Goal: Check status: Check status

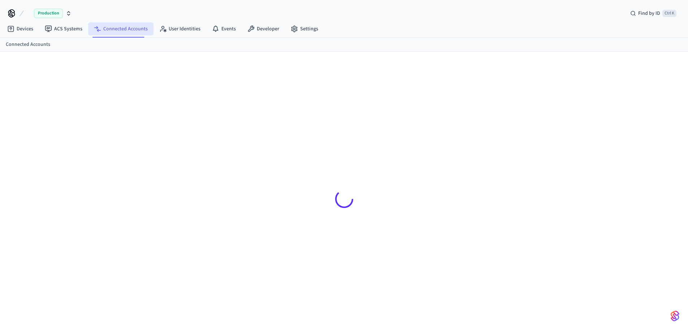
click at [132, 33] on link "Connected Accounts" at bounding box center [120, 28] width 65 height 13
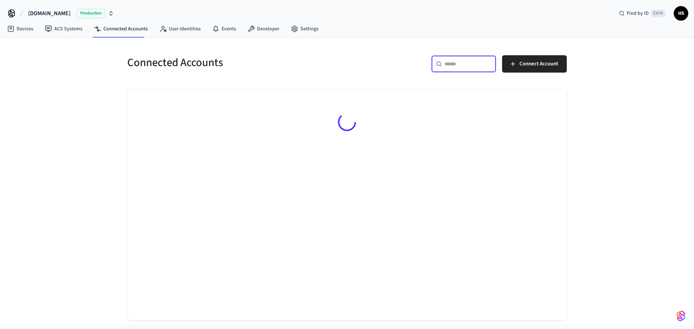
click at [482, 63] on input "text" at bounding box center [467, 63] width 47 height 7
paste input "**********"
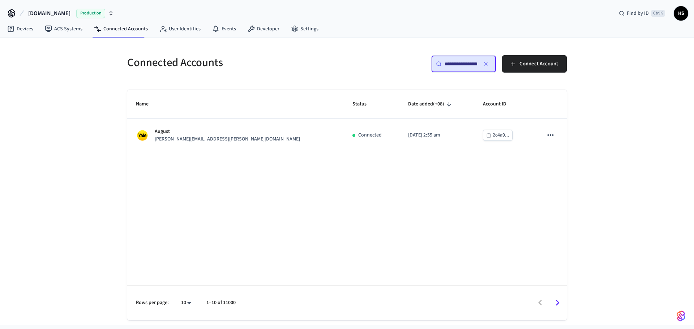
paste input "text"
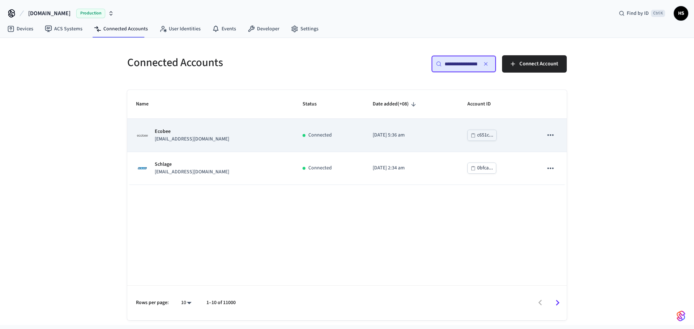
type input "**********"
click at [219, 138] on div "Ecobee stassin@hotmail.com" at bounding box center [210, 135] width 149 height 15
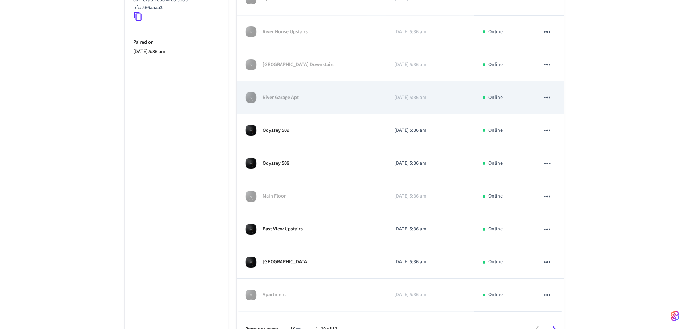
scroll to position [199, 0]
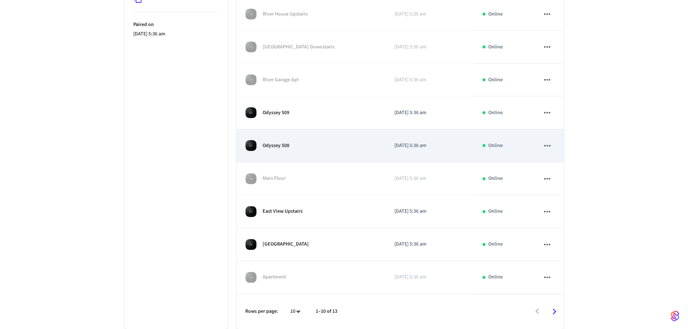
click at [330, 146] on div "Odyssey 508" at bounding box center [311, 146] width 132 height 12
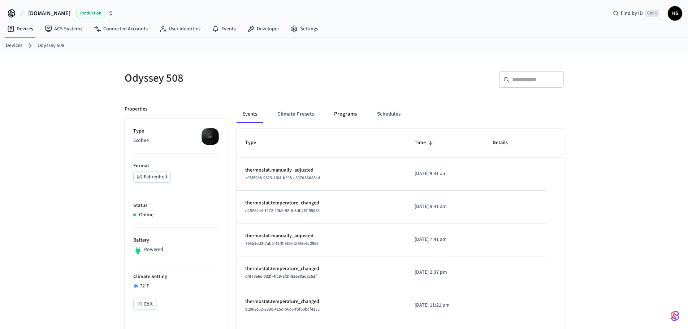
click at [331, 109] on button "Programs" at bounding box center [345, 113] width 34 height 17
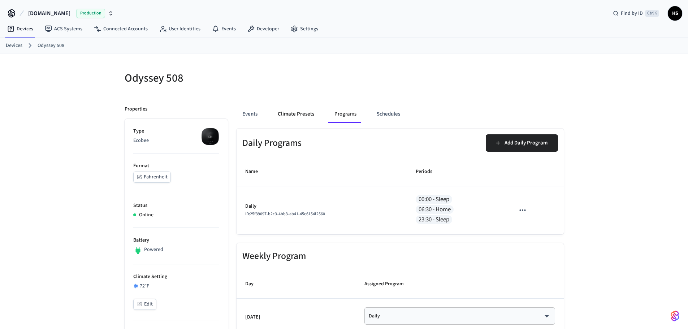
click at [301, 109] on button "Climate Presets" at bounding box center [296, 113] width 48 height 17
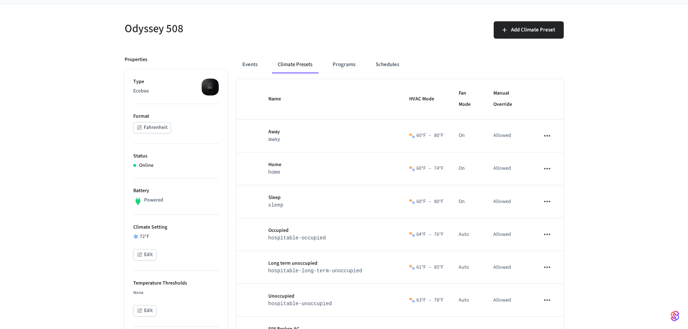
scroll to position [36, 0]
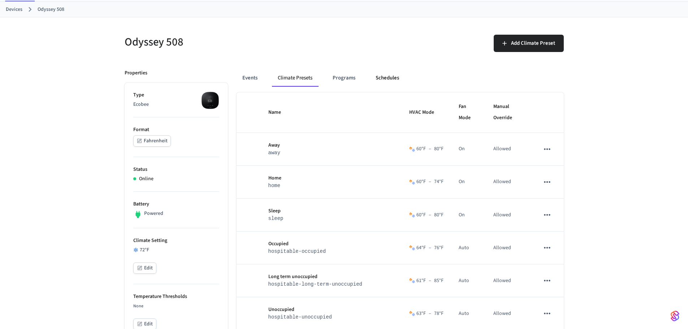
click at [381, 82] on button "Schedules" at bounding box center [387, 77] width 35 height 17
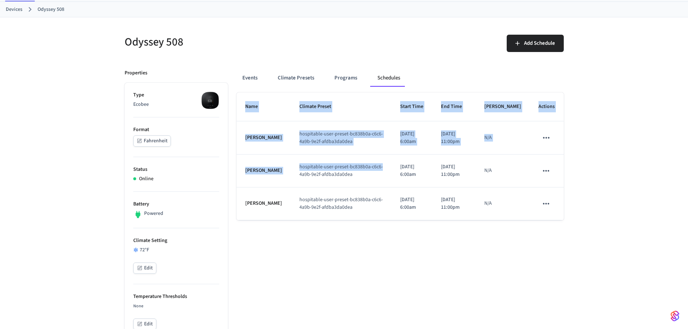
drag, startPoint x: 384, startPoint y: 176, endPoint x: 507, endPoint y: 241, distance: 139.4
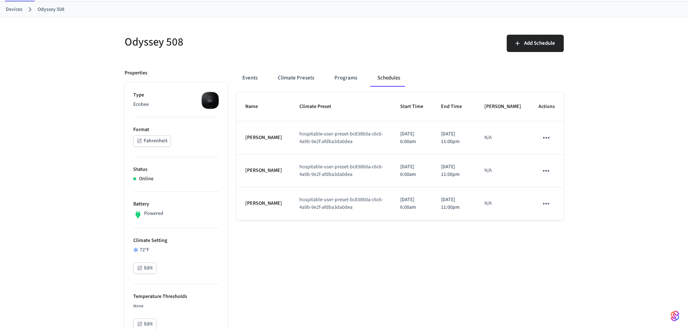
drag, startPoint x: 354, startPoint y: 303, endPoint x: 347, endPoint y: 199, distance: 104.3
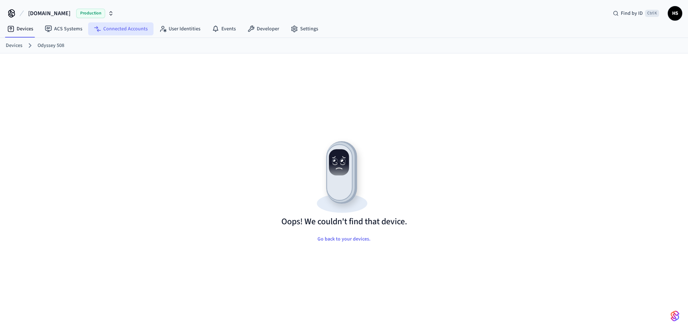
click at [106, 33] on link "Connected Accounts" at bounding box center [120, 28] width 65 height 13
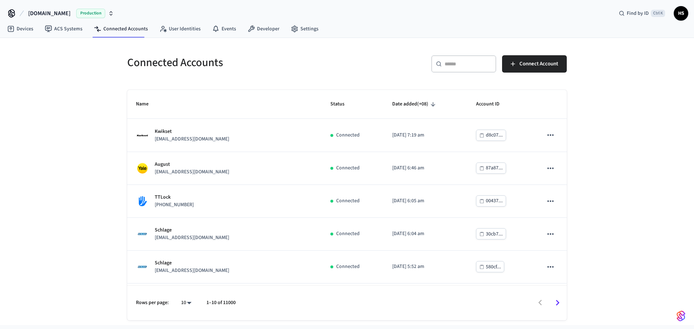
click at [459, 73] on div "​ ​" at bounding box center [463, 65] width 65 height 20
click at [459, 65] on input "text" at bounding box center [467, 63] width 47 height 7
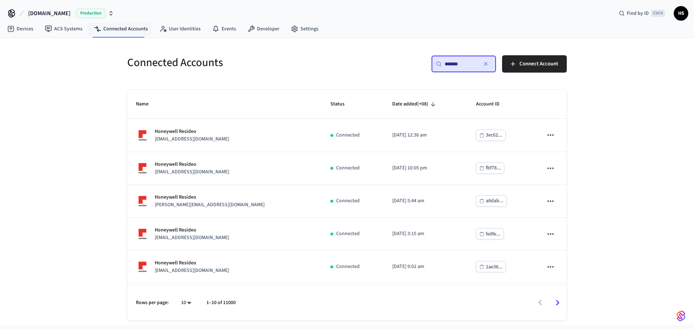
type input "*******"
click at [62, 223] on div "Connected Accounts ​ ******* ​ Connect Account Name Status Date added (+08) Acc…" at bounding box center [347, 181] width 694 height 287
click at [183, 303] on body "[DOMAIN_NAME] Production Find by ID Ctrl K HS Devices ACS Systems Connected Acc…" at bounding box center [347, 162] width 694 height 325
click at [183, 299] on li "All" at bounding box center [183, 307] width 19 height 19
type input "**"
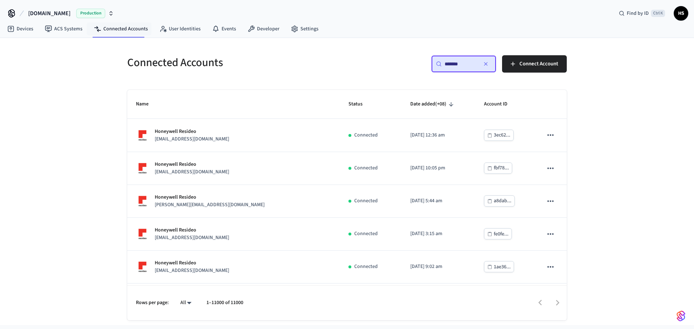
click at [49, 222] on div "Connected Accounts ​ ******* ​ Connect Account Name Status Date added (+08) Acc…" at bounding box center [347, 181] width 694 height 287
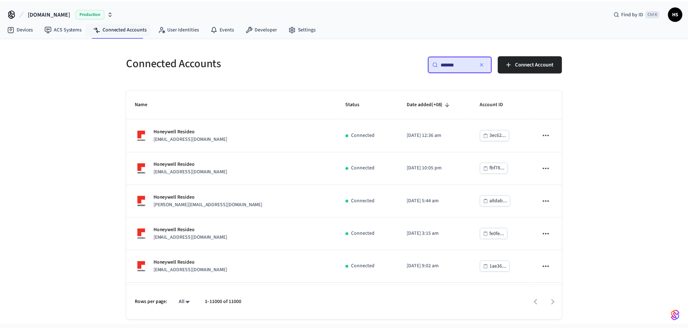
scroll to position [6566, 0]
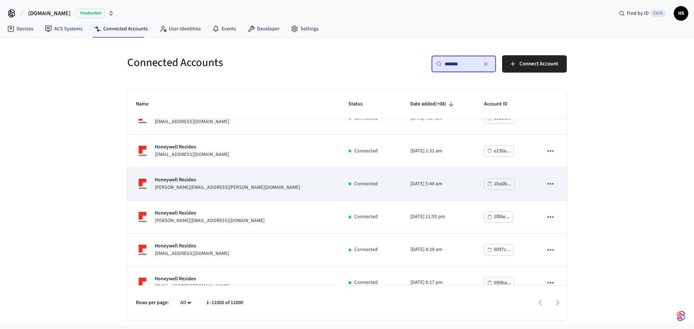
click at [222, 180] on p "Honeywell Resideo" at bounding box center [227, 180] width 145 height 8
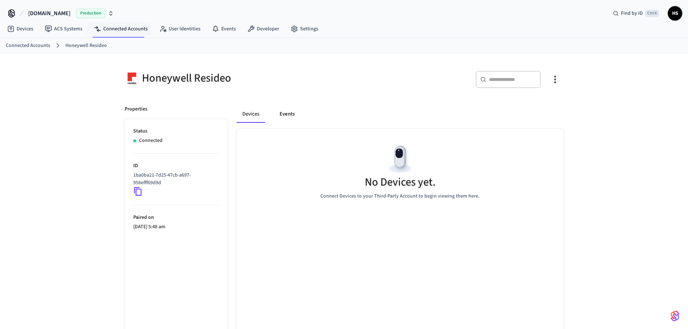
click at [286, 113] on button "Events" at bounding box center [287, 113] width 27 height 17
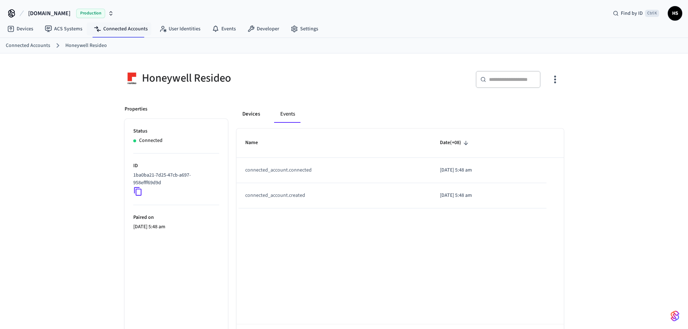
click at [264, 116] on button "Devices" at bounding box center [251, 113] width 29 height 17
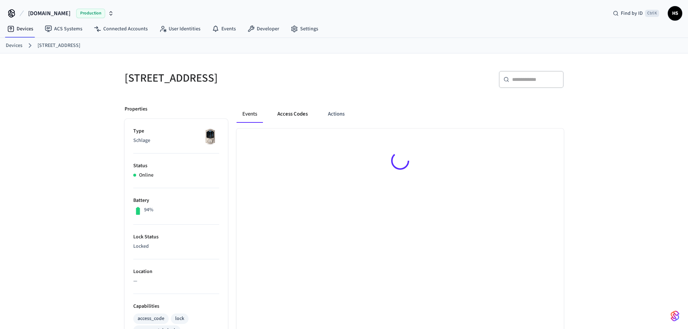
click at [289, 109] on button "Access Codes" at bounding box center [293, 113] width 42 height 17
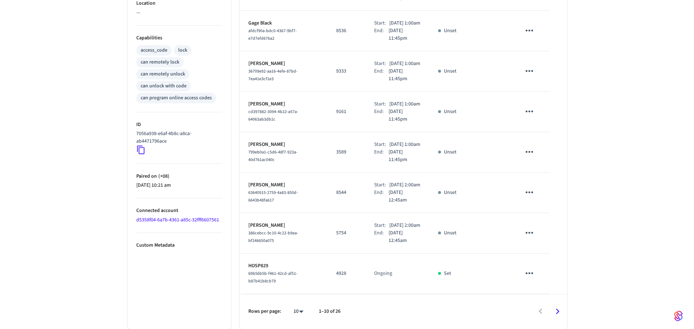
scroll to position [337, 0]
click at [294, 315] on body "Hospitable.com Production Find by ID Ctrl K HS Devices ACS Systems Connected Ac…" at bounding box center [347, 30] width 694 height 597
click at [292, 308] on li "All" at bounding box center [292, 307] width 19 height 19
type input "**"
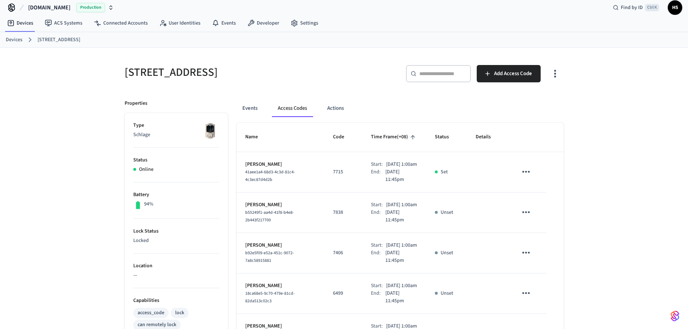
scroll to position [0, 0]
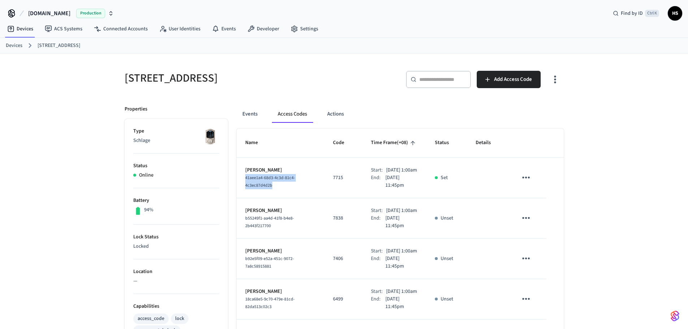
drag, startPoint x: 285, startPoint y: 198, endPoint x: 238, endPoint y: 183, distance: 48.7
click at [238, 183] on td "Karlee Gardner 41aee1a4-68d3-4c3d-81c4-4c3ec87d4d2b" at bounding box center [281, 178] width 88 height 40
copy span "41aee1a4-68d3-4c3d-81c4-4c3ec87d4d2b"
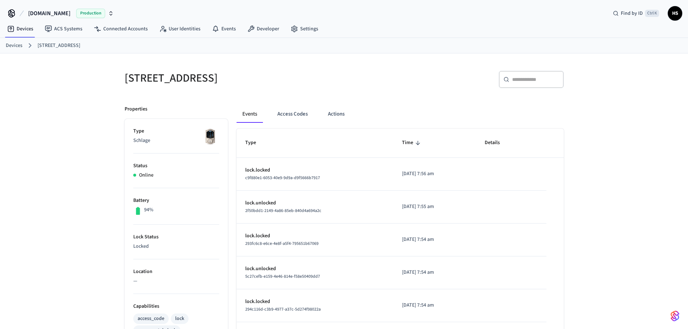
click at [525, 81] on input "text" at bounding box center [535, 79] width 47 height 7
paste input "**********"
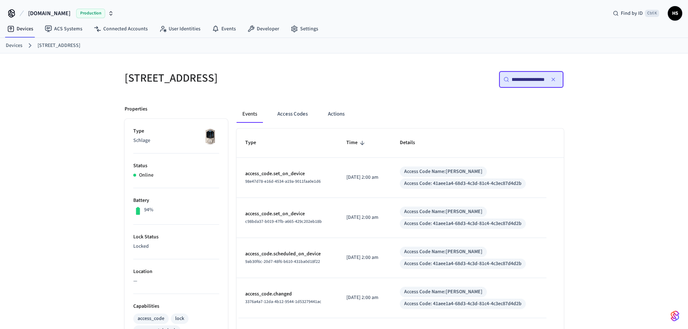
type input "**********"
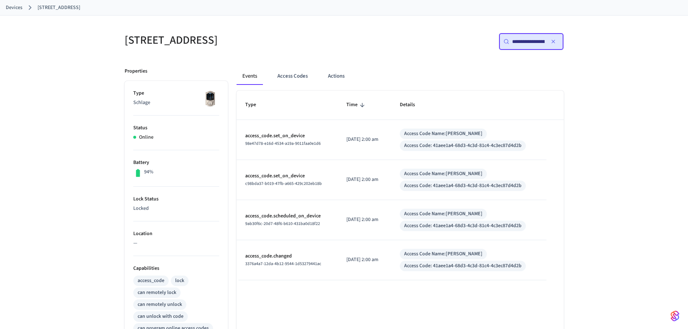
scroll to position [36, 0]
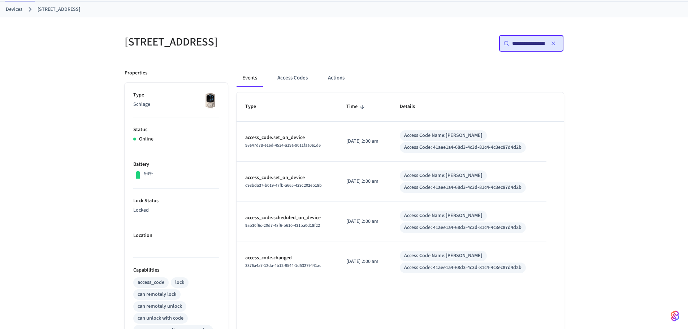
click at [396, 301] on div "Type Time Details access_code.set_on_device 98e47d78-e16d-4534-a19a-9011faa0e1d…" at bounding box center [400, 291] width 327 height 399
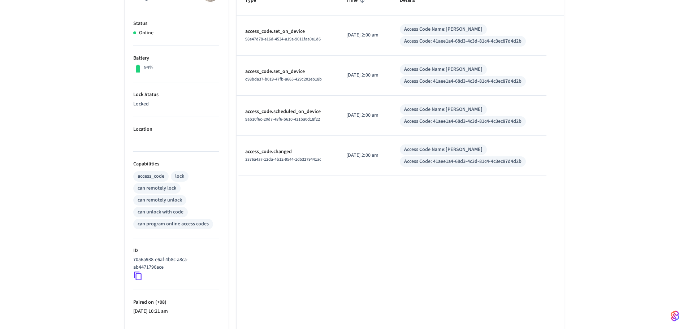
scroll to position [199, 0]
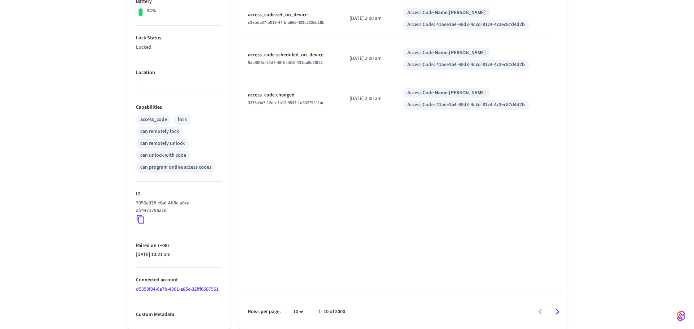
click at [297, 311] on body "**********" at bounding box center [347, 65] width 694 height 528
click at [296, 308] on li "100" at bounding box center [292, 307] width 19 height 19
type input "***"
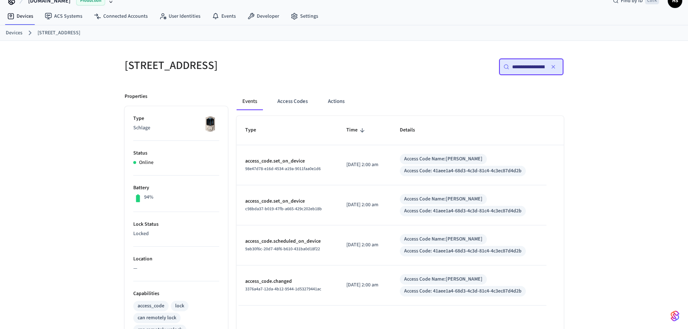
scroll to position [0, 0]
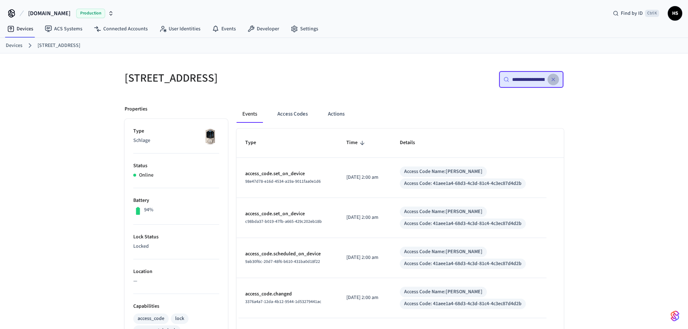
click at [553, 82] on icon "button" at bounding box center [553, 80] width 6 height 6
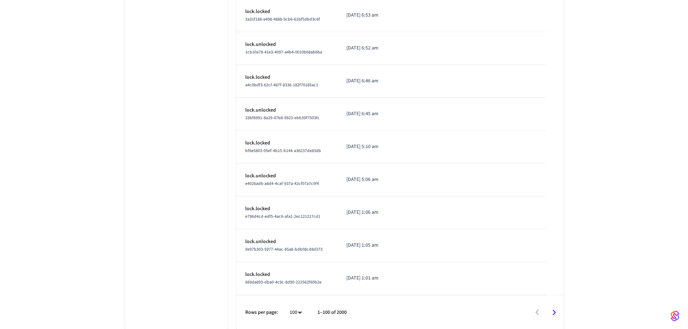
scroll to position [3209, 0]
click at [558, 317] on icon "Go to next page" at bounding box center [554, 311] width 11 height 11
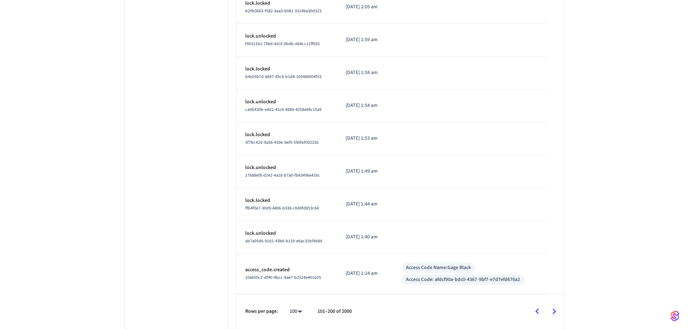
click at [558, 317] on icon "Go to next page" at bounding box center [554, 311] width 11 height 11
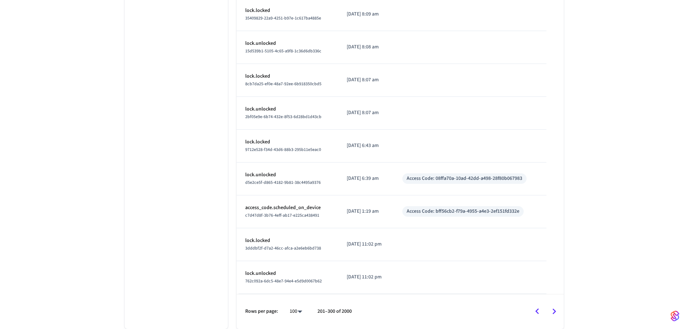
click at [558, 317] on icon "Go to next page" at bounding box center [554, 311] width 11 height 11
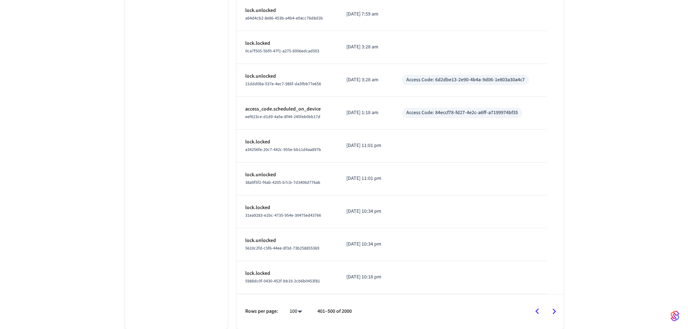
click at [558, 317] on icon "Go to next page" at bounding box center [554, 311] width 11 height 11
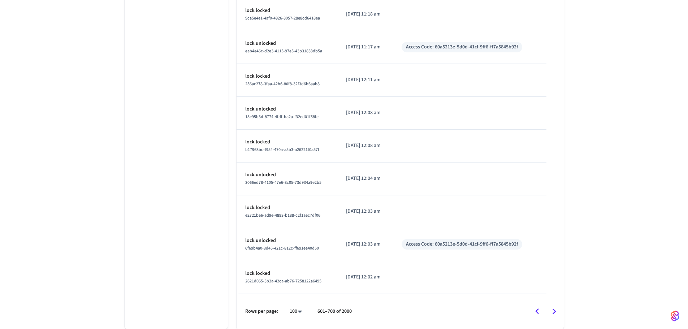
click at [558, 317] on icon "Go to next page" at bounding box center [554, 311] width 11 height 11
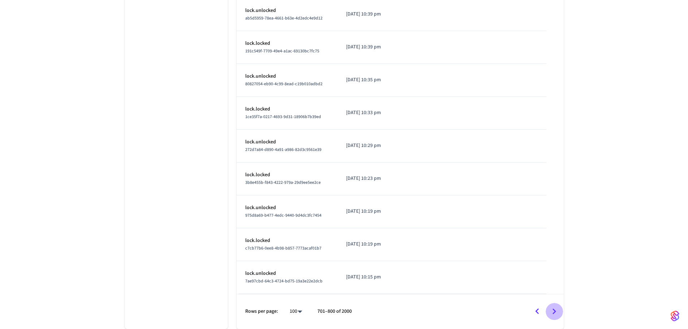
click at [558, 317] on icon "Go to next page" at bounding box center [554, 311] width 11 height 11
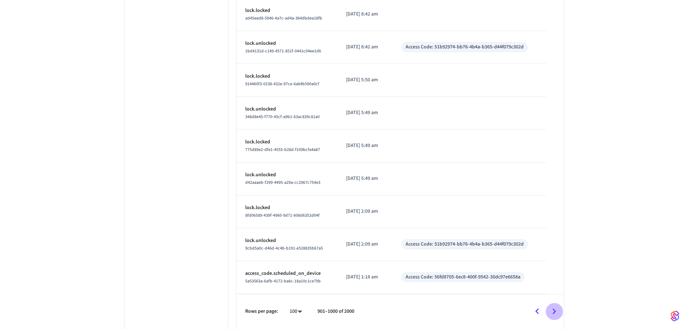
click at [558, 317] on icon "Go to next page" at bounding box center [554, 311] width 11 height 11
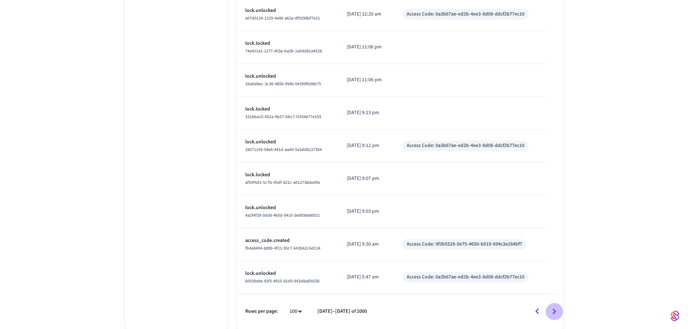
click at [558, 317] on icon "Go to next page" at bounding box center [554, 311] width 11 height 11
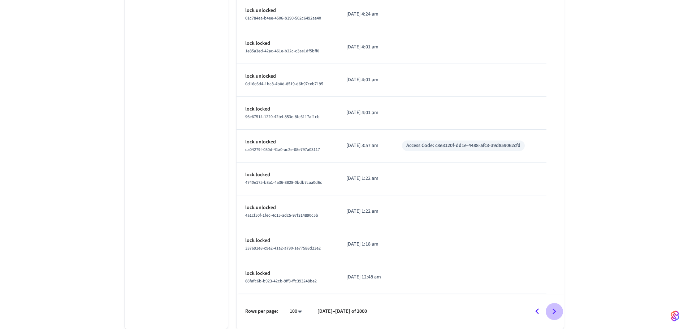
click at [558, 317] on icon "Go to next page" at bounding box center [554, 311] width 11 height 11
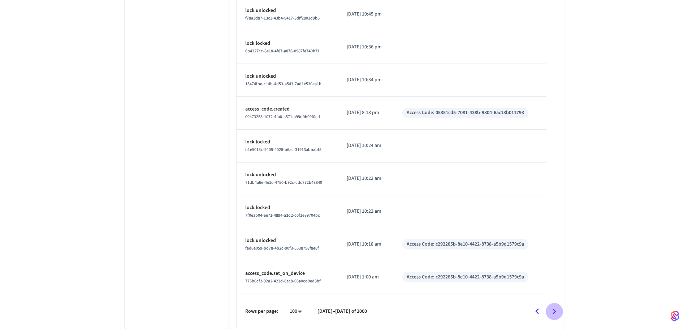
click at [558, 317] on icon "Go to next page" at bounding box center [554, 311] width 11 height 11
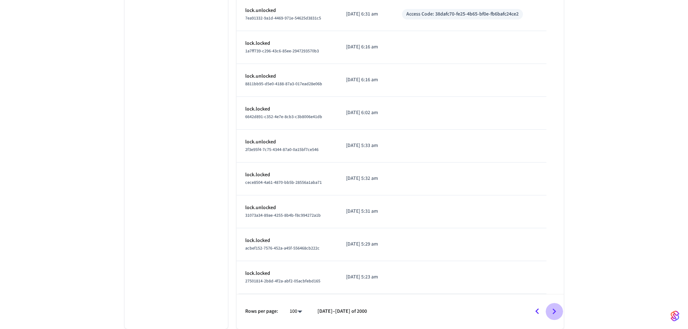
click at [558, 317] on icon "Go to next page" at bounding box center [554, 311] width 11 height 11
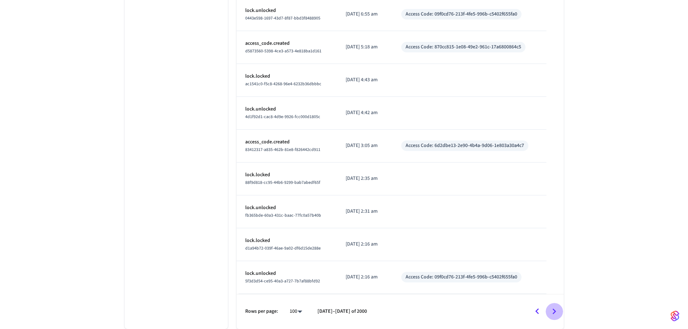
click at [558, 316] on icon "Go to next page" at bounding box center [554, 311] width 11 height 11
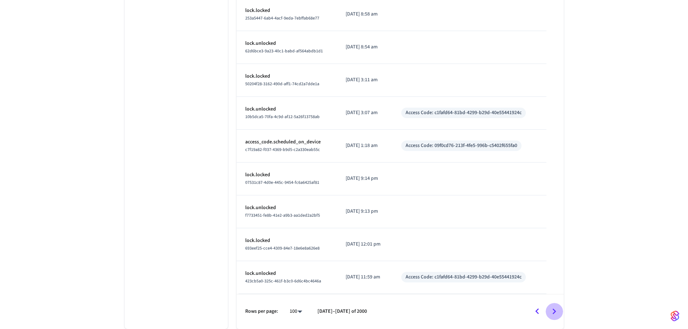
click at [558, 316] on icon "Go to next page" at bounding box center [554, 311] width 11 height 11
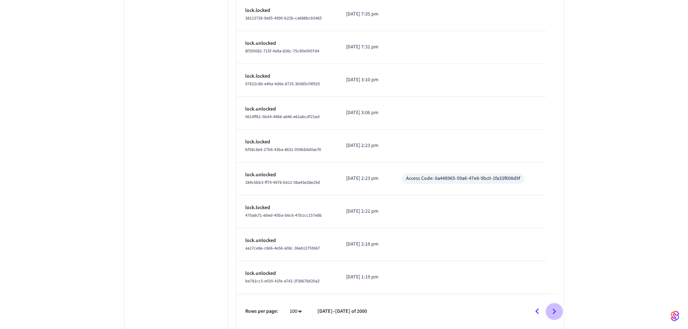
click at [558, 316] on icon "Go to next page" at bounding box center [554, 311] width 11 height 11
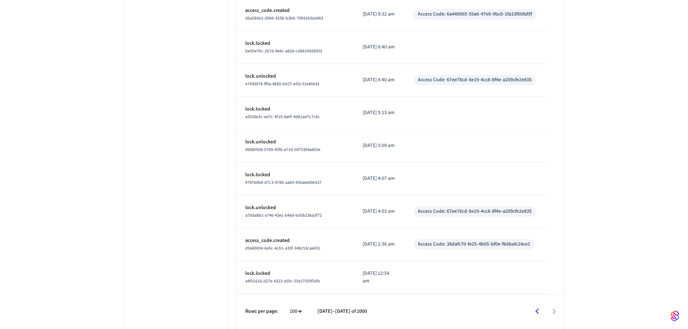
click at [558, 316] on div at bounding box center [468, 311] width 189 height 17
click at [536, 310] on icon "Go to previous page" at bounding box center [537, 311] width 11 height 11
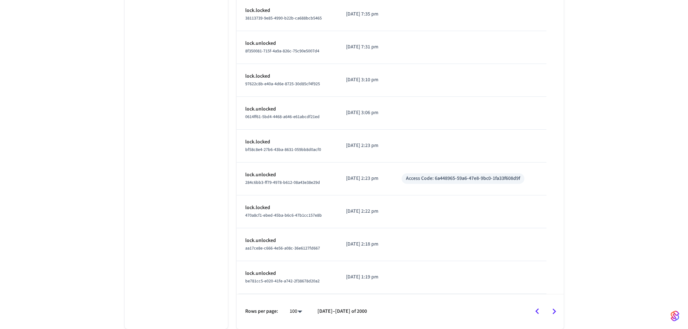
click at [536, 310] on icon "Go to previous page" at bounding box center [537, 311] width 11 height 11
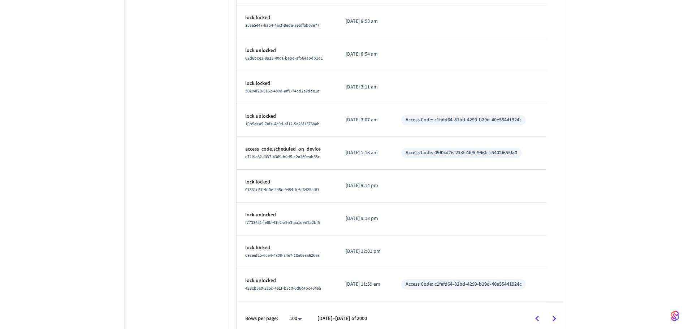
click at [536, 310] on div at bounding box center [468, 318] width 189 height 17
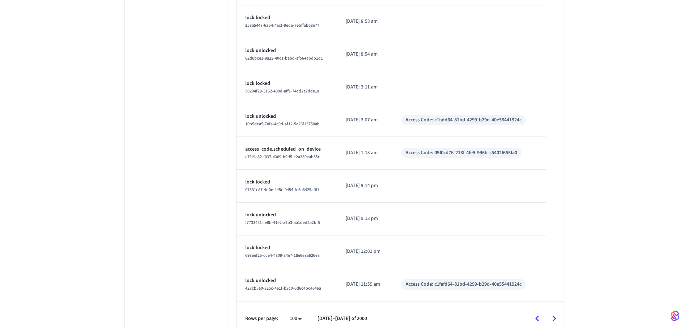
click at [536, 310] on div at bounding box center [468, 318] width 189 height 17
click at [539, 316] on button "Go to previous page" at bounding box center [537, 318] width 17 height 17
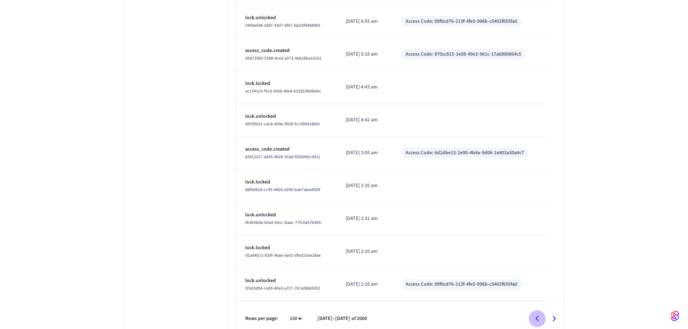
click at [539, 316] on icon "Go to previous page" at bounding box center [537, 319] width 4 height 6
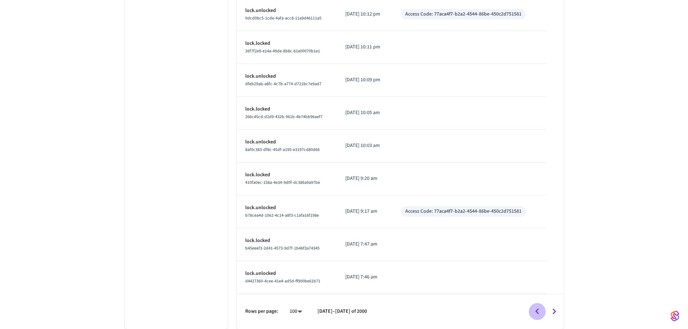
click at [539, 316] on icon "Go to previous page" at bounding box center [537, 311] width 11 height 11
click at [539, 314] on icon "Go to previous page" at bounding box center [537, 311] width 4 height 6
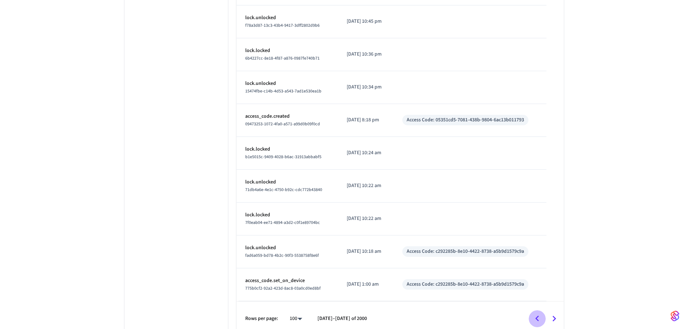
click at [539, 316] on icon "Go to previous page" at bounding box center [537, 319] width 4 height 6
click at [539, 316] on icon "Go to previous page" at bounding box center [537, 318] width 11 height 11
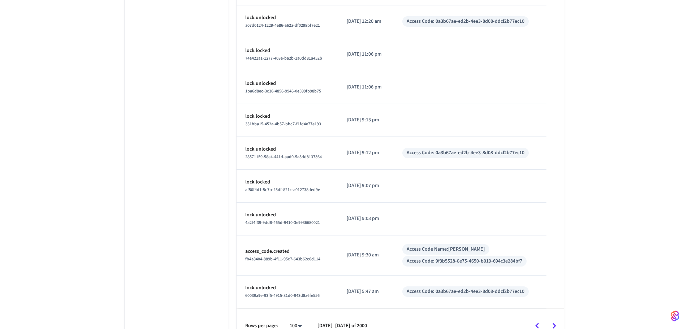
click at [539, 316] on div "Rows per page: 100 *** 1101–1200 of 2000" at bounding box center [400, 325] width 327 height 35
click at [539, 320] on icon "Go to previous page" at bounding box center [537, 325] width 11 height 11
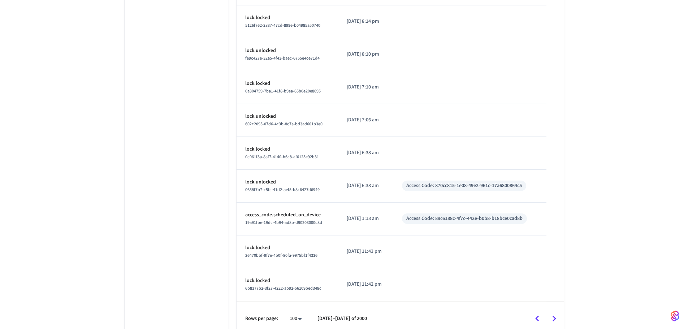
click at [539, 320] on icon "Go to previous page" at bounding box center [537, 319] width 4 height 6
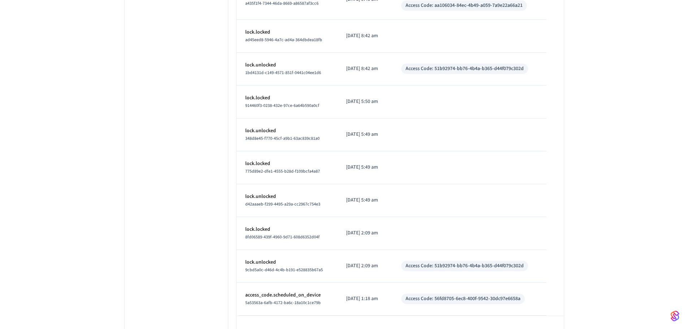
click at [539, 320] on div "Rows per page: 100 *** 901–1000 of 2000" at bounding box center [400, 333] width 327 height 35
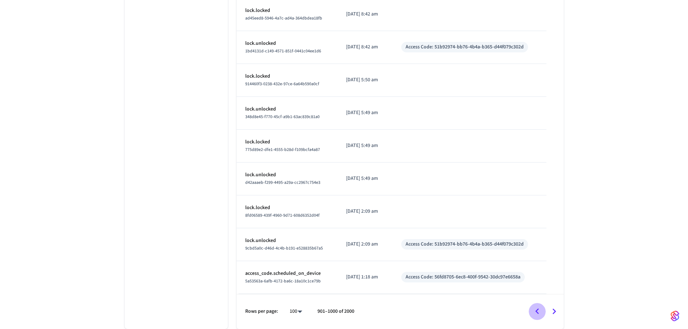
click at [544, 310] on button "Go to previous page" at bounding box center [537, 311] width 17 height 17
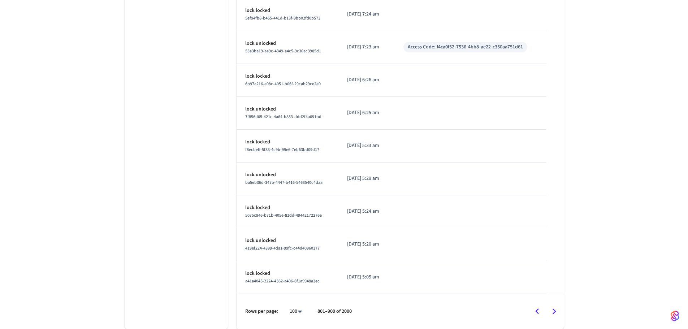
click at [540, 315] on icon "Go to previous page" at bounding box center [537, 311] width 11 height 11
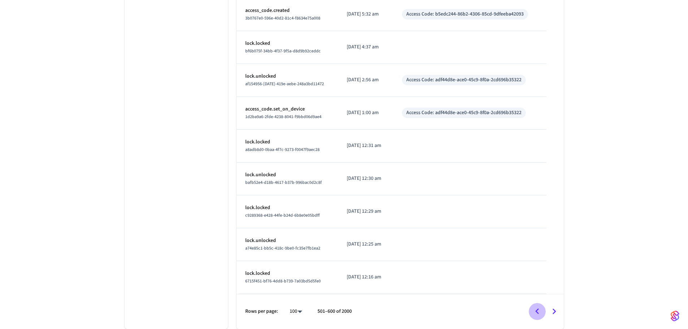
click at [540, 315] on icon "Go to previous page" at bounding box center [537, 311] width 11 height 11
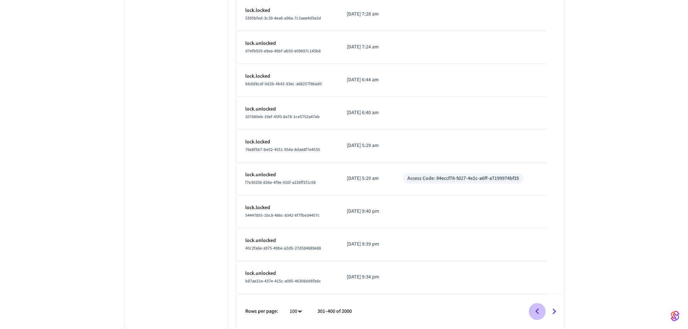
click at [540, 315] on icon "Go to previous page" at bounding box center [537, 311] width 11 height 11
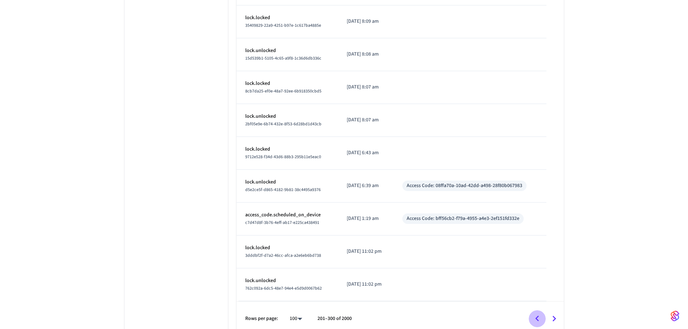
click at [540, 315] on icon "Go to previous page" at bounding box center [537, 318] width 11 height 11
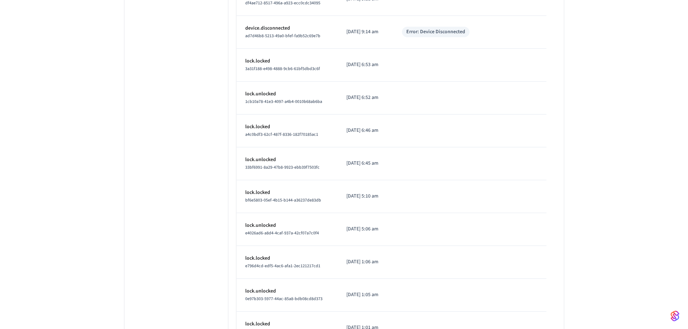
click at [540, 315] on td "sticky table" at bounding box center [469, 328] width 153 height 33
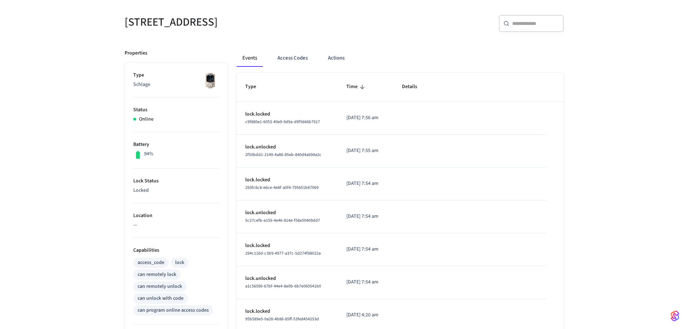
scroll to position [0, 0]
